Goal: Information Seeking & Learning: Learn about a topic

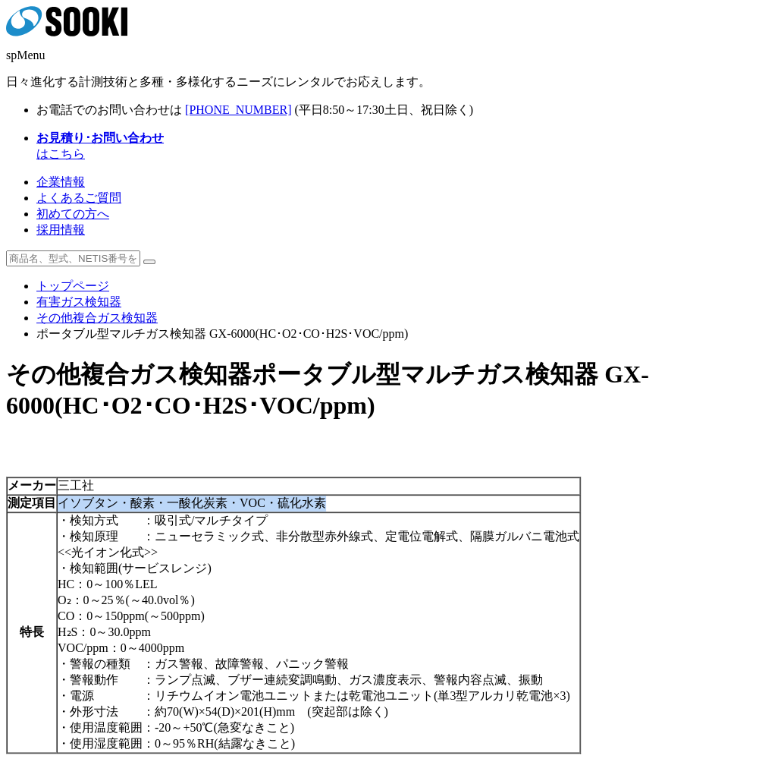
drag, startPoint x: 580, startPoint y: 312, endPoint x: 360, endPoint y: 316, distance: 220.0
click at [360, 495] on td "イソブタン・酸素・一酸化炭素・VOC・硫化水素" at bounding box center [318, 503] width 523 height 17
copy td "イソブタン・酸素・一酸化炭素・VOC・硫化水素"
click at [536, 358] on h1 "その他複合ガス検知器 ポータブル型マルチガス検知器 GX-6000(HC･O2･CO･H2S･VOC/ppm)" at bounding box center [379, 388] width 747 height 61
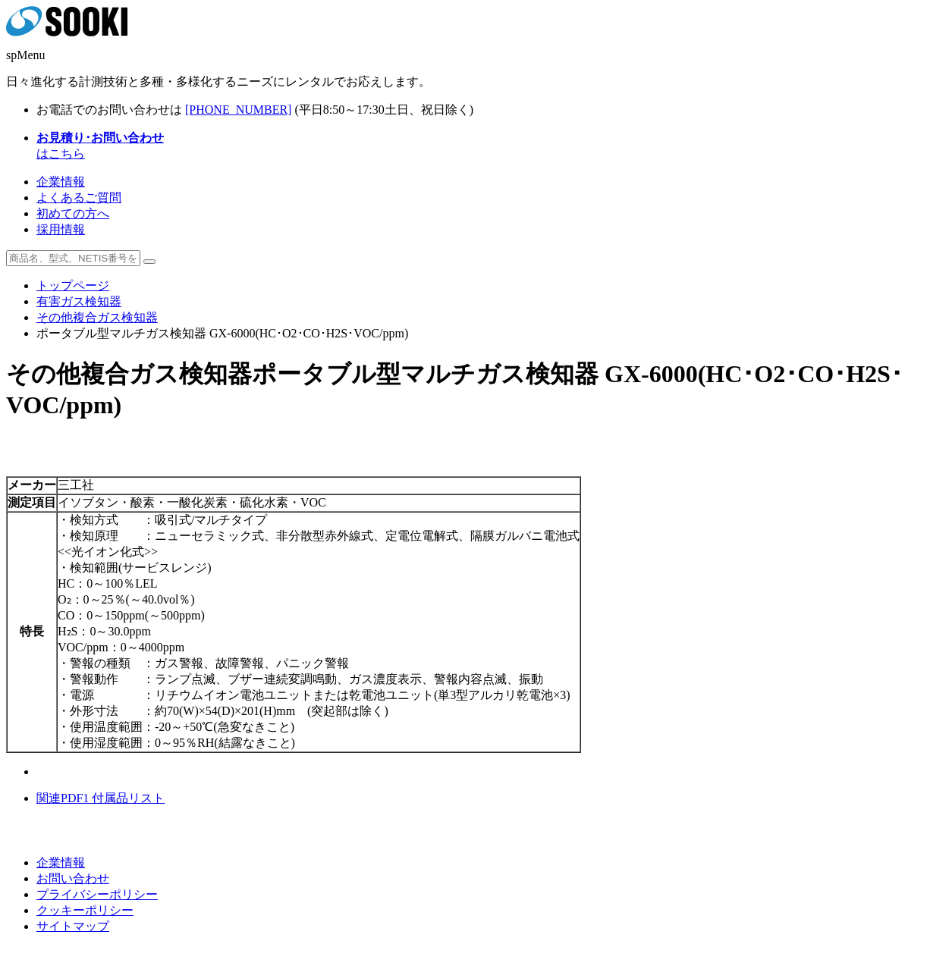
click at [170, 577] on div "メーカー 三工社 測定項目 イソブタン・酸素・一酸化炭素・硫化水素・VOC 特長 ・検知方式　　：吸引式/マルチタイプ ・検知原理　　：ニューセラミック式、非…" at bounding box center [474, 621] width 937 height 371
click at [83, 563] on div "メーカー 三工社 測定項目 イソブタン・酸素・一酸化炭素・硫化水素・VOC 特長 ・検知方式　　：吸引式/マルチタイプ ・検知原理　　：ニューセラミック式、非…" at bounding box center [474, 621] width 937 height 371
drag, startPoint x: 181, startPoint y: 575, endPoint x: 174, endPoint y: 564, distance: 12.6
click at [181, 573] on div "メーカー 三工社 測定項目 イソブタン・酸素・一酸化炭素・硫化水素・VOC 特長 ・検知方式　　：吸引式/マルチタイプ ・検知原理　　：ニューセラミック式、非…" at bounding box center [474, 621] width 937 height 371
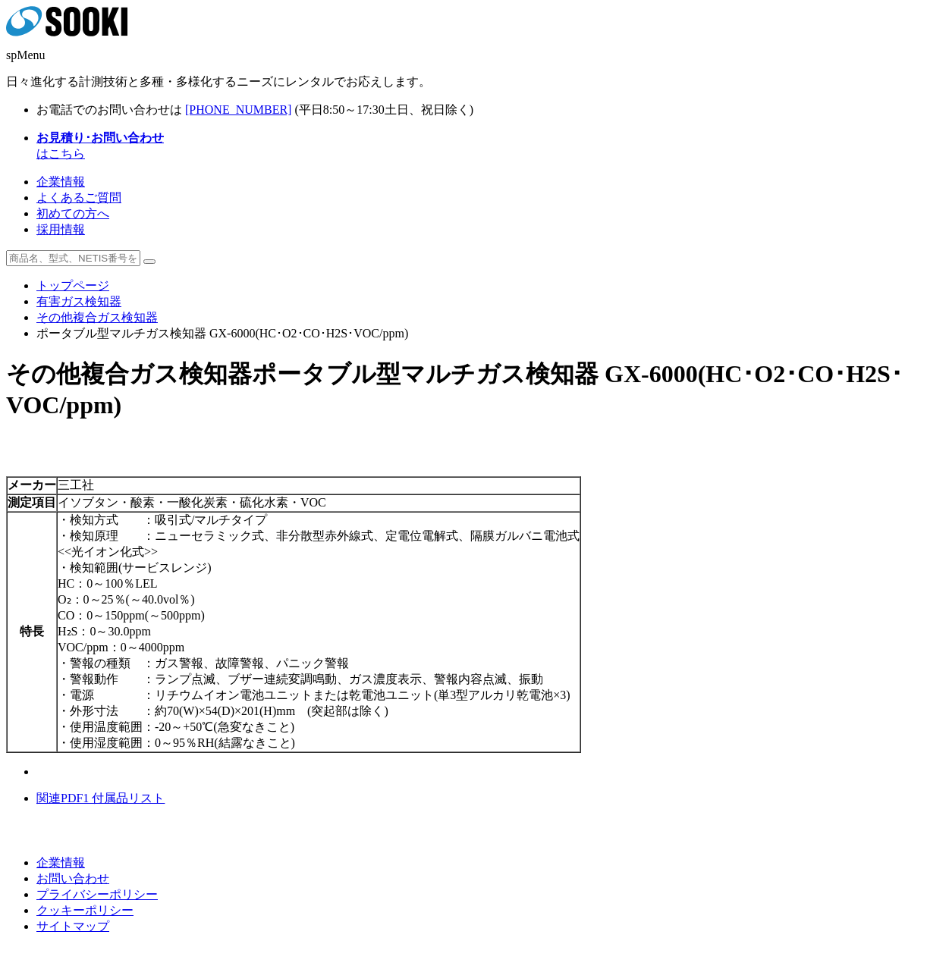
click at [171, 562] on div "メーカー 三工社 測定項目 イソブタン・酸素・一酸化炭素・硫化水素・VOC 特長 ・検知方式　　：吸引式/マルチタイプ ・検知原理　　：ニューセラミック式、非…" at bounding box center [474, 621] width 937 height 371
click at [457, 819] on div "企業情報 お問い合わせ プライバシーポリシー クッキーポリシー サイトマップ ©SOOKI Co.,Ltd. All Rights Reserved." at bounding box center [474, 903] width 937 height 168
